Goal: Find specific page/section: Find specific page/section

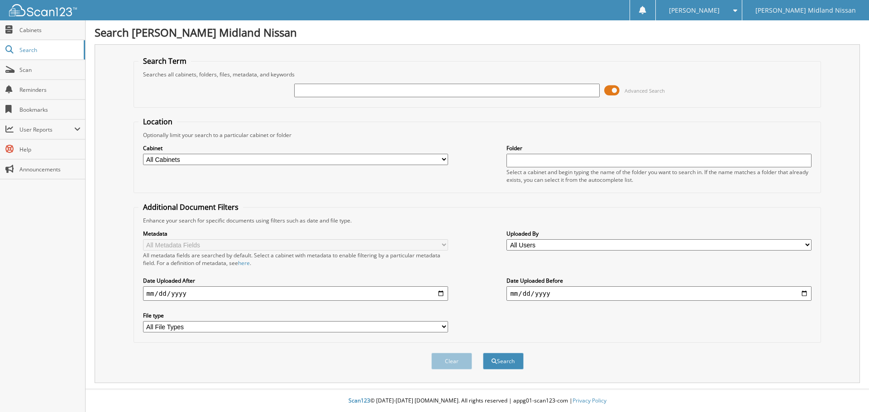
click at [299, 81] on div "Advanced Search" at bounding box center [477, 90] width 678 height 24
click at [304, 87] on input "text" at bounding box center [446, 91] width 305 height 14
click at [394, 95] on input "25KC" at bounding box center [446, 91] width 305 height 14
type input "25KC87"
click at [508, 358] on button "Search" at bounding box center [503, 361] width 41 height 17
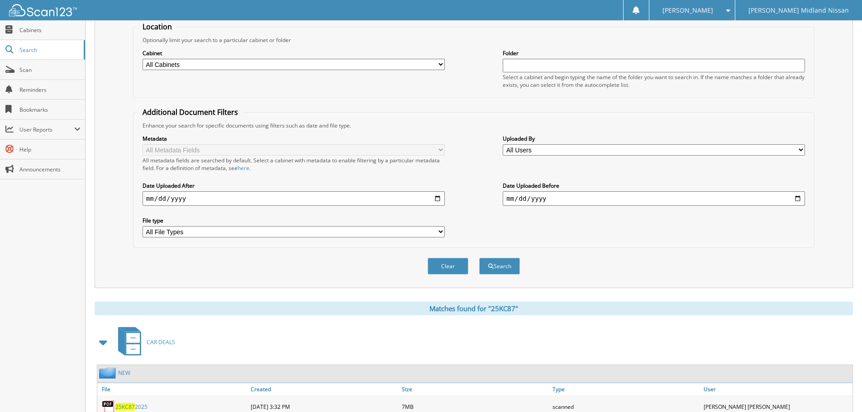
scroll to position [144, 0]
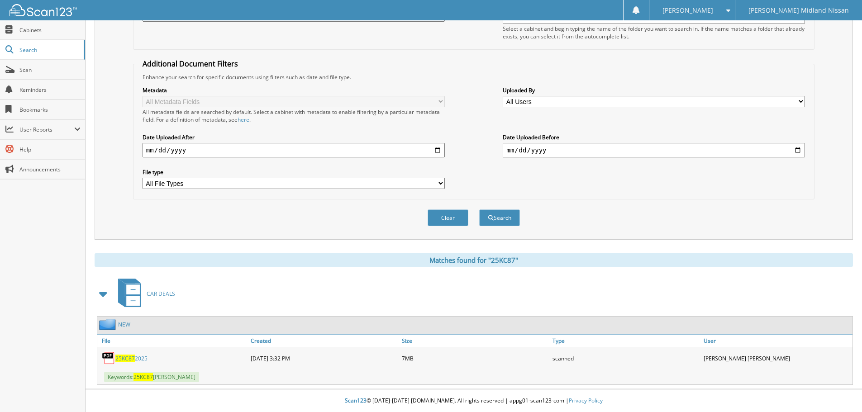
click at [137, 360] on link "25KC87 2025" at bounding box center [131, 359] width 32 height 8
